Goal: Task Accomplishment & Management: Use online tool/utility

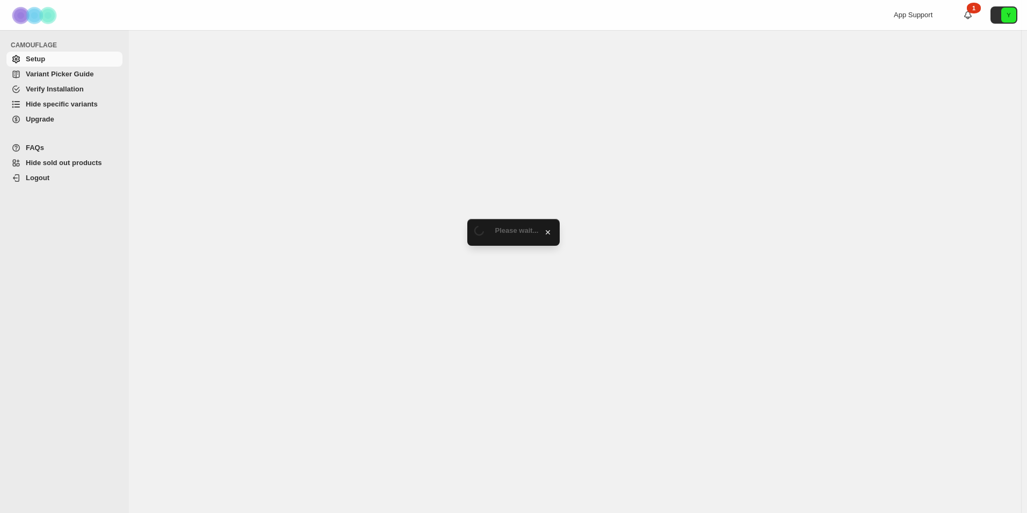
select select "******"
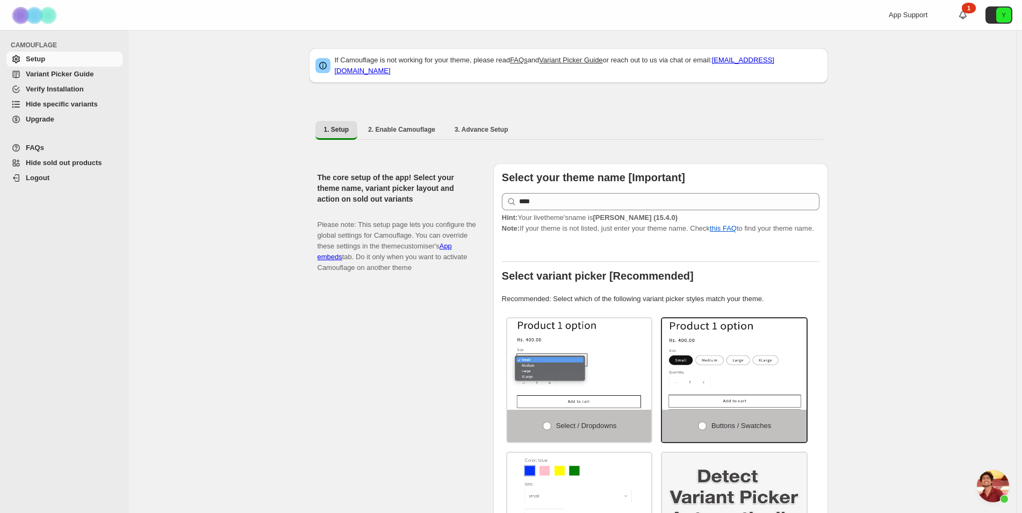
scroll to position [2498, 0]
click at [40, 102] on span "Hide specific variants" at bounding box center [62, 104] width 72 height 8
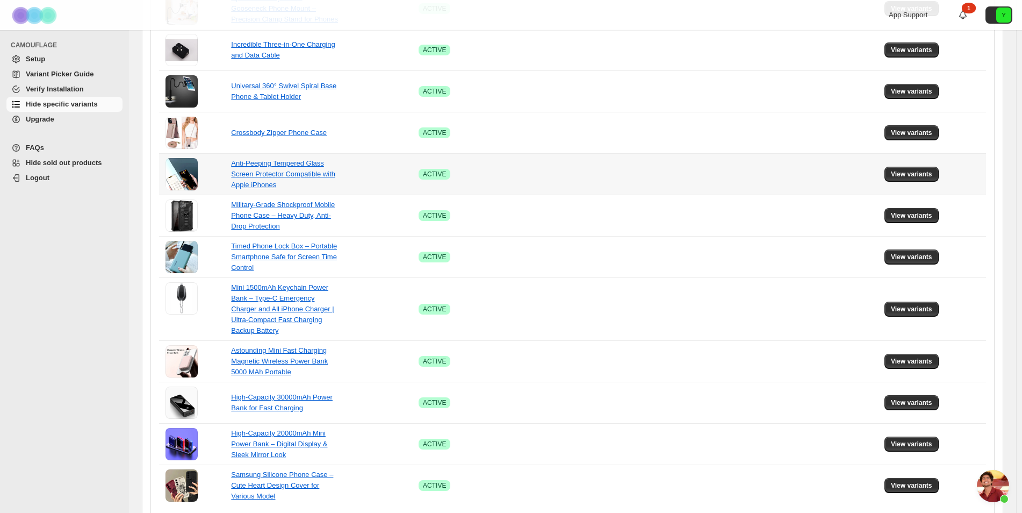
scroll to position [612, 0]
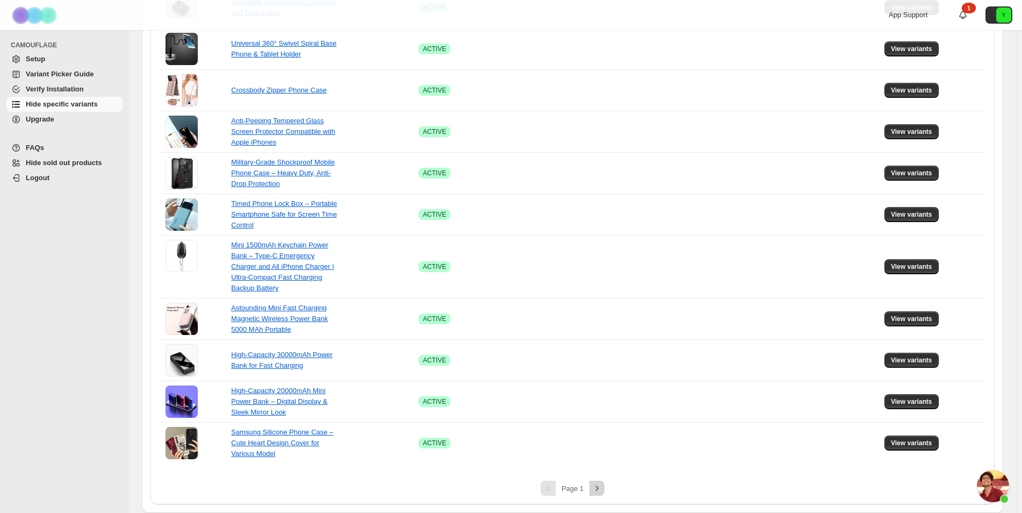
click at [598, 485] on icon "Next" at bounding box center [596, 487] width 11 height 11
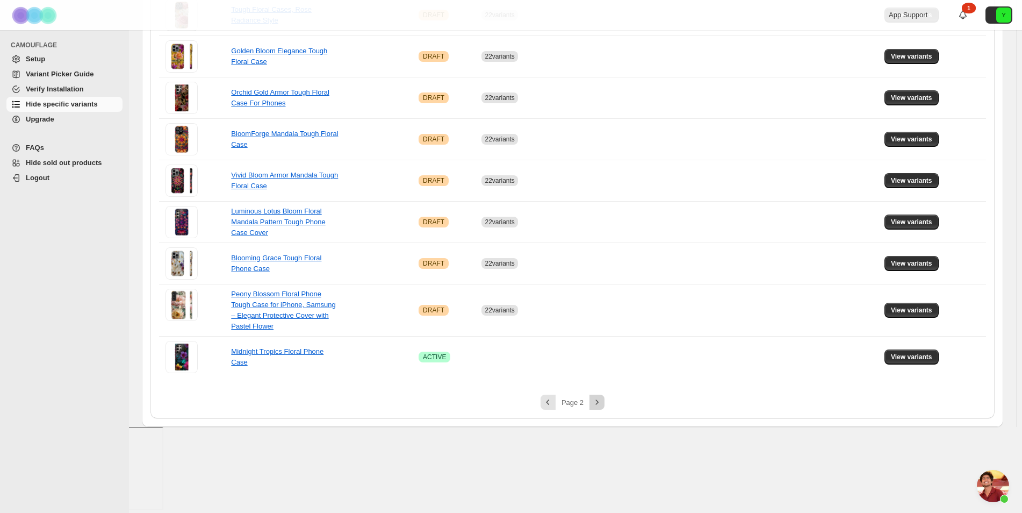
scroll to position [457, 0]
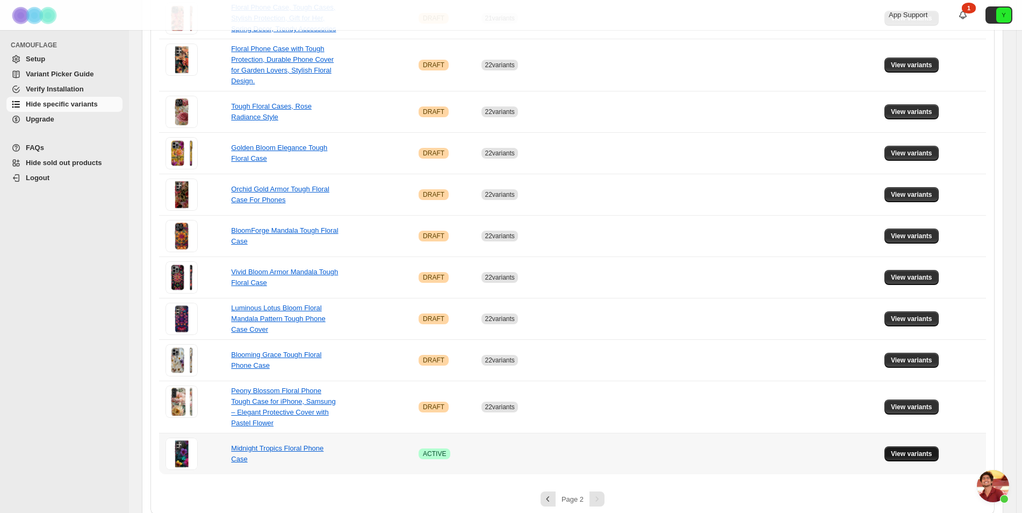
click at [907, 449] on span "View variants" at bounding box center [911, 453] width 41 height 9
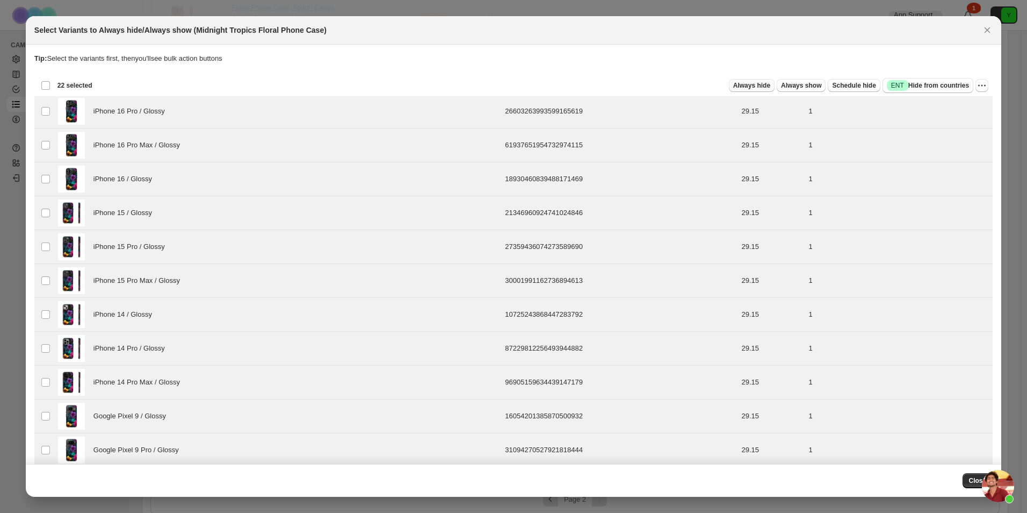
click at [748, 85] on span "Always hide" at bounding box center [751, 85] width 37 height 9
